Goal: Transaction & Acquisition: Book appointment/travel/reservation

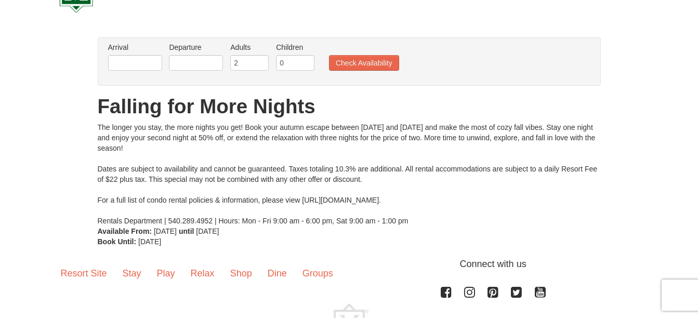
scroll to position [52, 0]
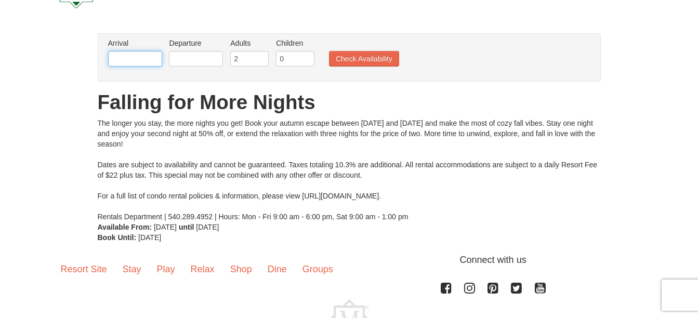
click at [150, 57] on input "text" at bounding box center [135, 59] width 54 height 16
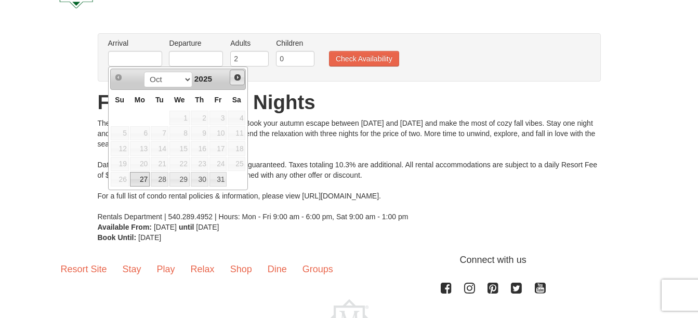
click at [240, 74] on span "Next" at bounding box center [237, 77] width 8 height 8
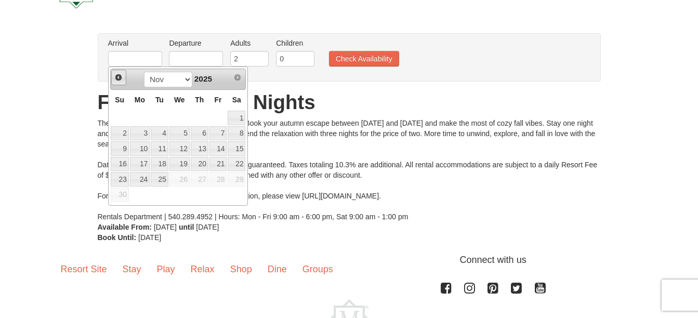
click at [119, 80] on span "Prev" at bounding box center [118, 77] width 8 height 8
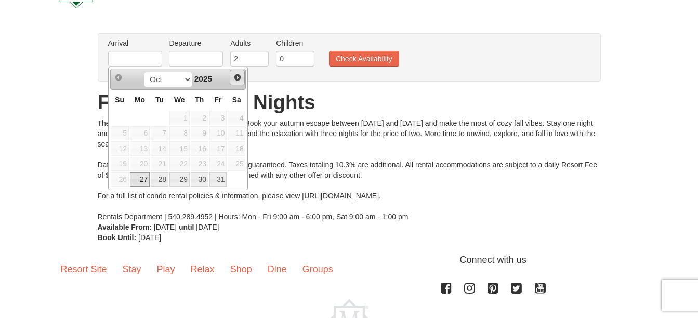
click at [235, 74] on span "Next" at bounding box center [237, 77] width 8 height 8
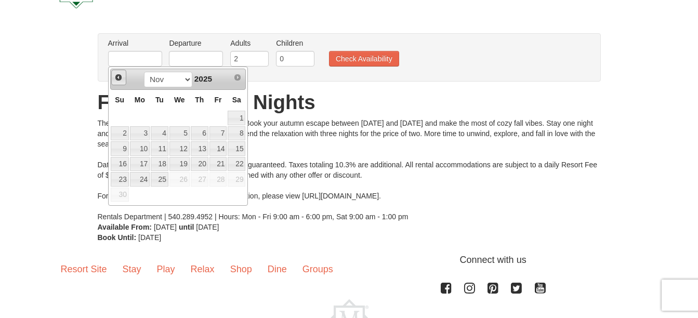
click at [124, 79] on link "Prev" at bounding box center [119, 78] width 16 height 16
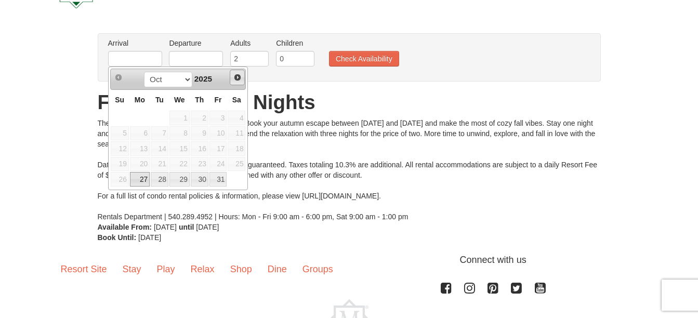
click at [236, 81] on span "Next" at bounding box center [237, 77] width 8 height 8
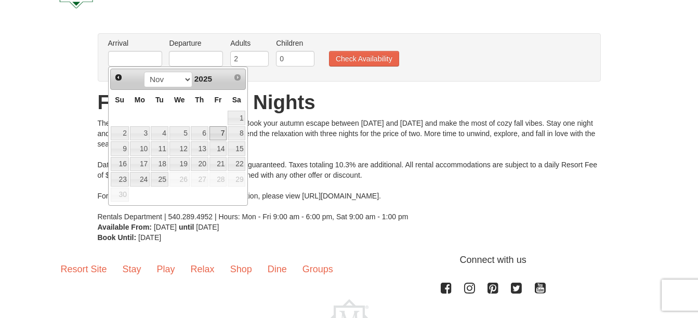
click at [224, 135] on link "7" at bounding box center [218, 133] width 18 height 15
type input "[DATE]"
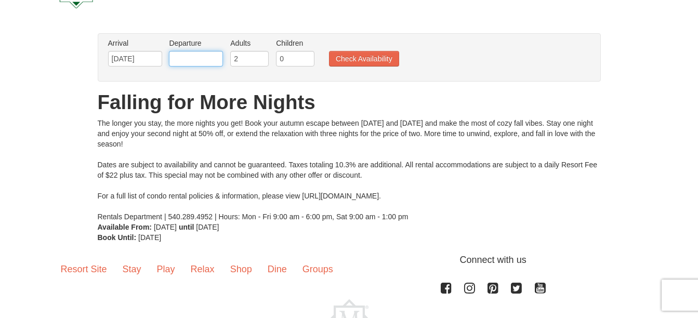
click at [194, 56] on input "text" at bounding box center [196, 59] width 54 height 16
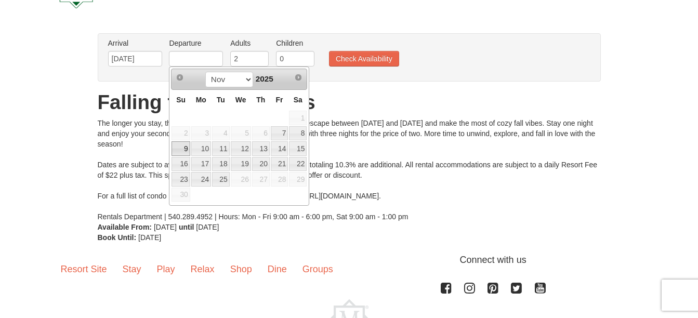
click at [187, 148] on link "9" at bounding box center [181, 148] width 18 height 15
type input "[DATE]"
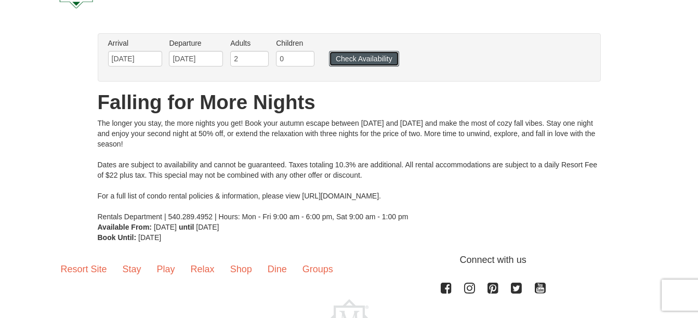
click at [382, 55] on button "Check Availability" at bounding box center [364, 59] width 70 height 16
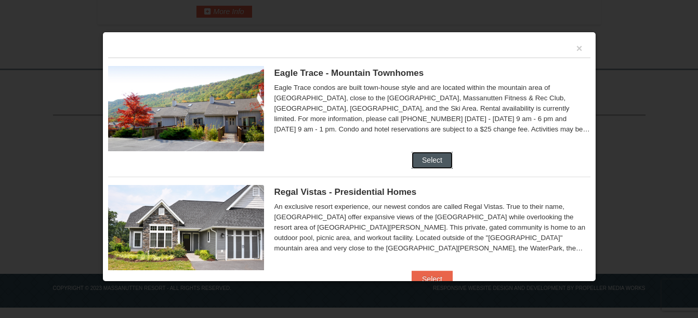
click at [428, 152] on button "Select" at bounding box center [432, 160] width 41 height 17
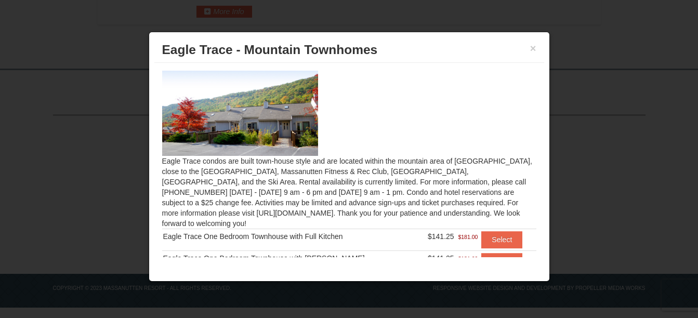
scroll to position [22, 0]
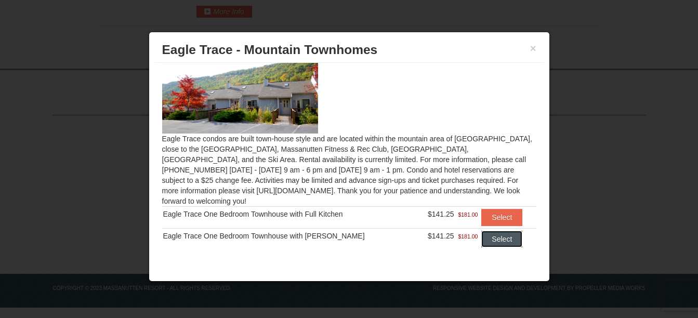
click at [492, 231] on button "Select" at bounding box center [501, 239] width 41 height 17
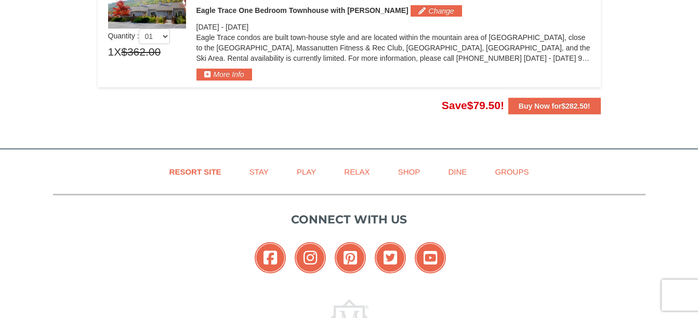
scroll to position [362, 0]
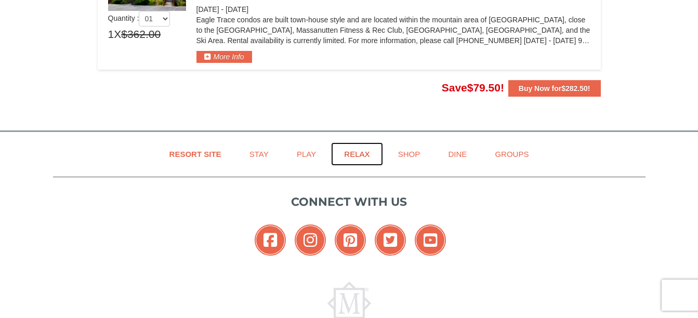
click at [361, 154] on link "Relax" at bounding box center [356, 153] width 51 height 23
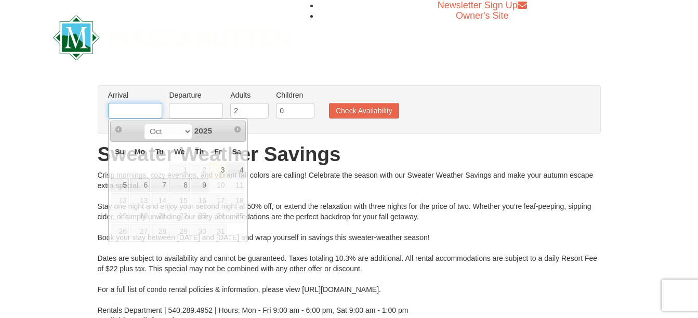
click at [146, 107] on input "text" at bounding box center [135, 111] width 54 height 16
click at [241, 131] on span "Next" at bounding box center [237, 129] width 8 height 8
click at [240, 131] on span "Next" at bounding box center [237, 129] width 8 height 8
